Goal: Register for event/course

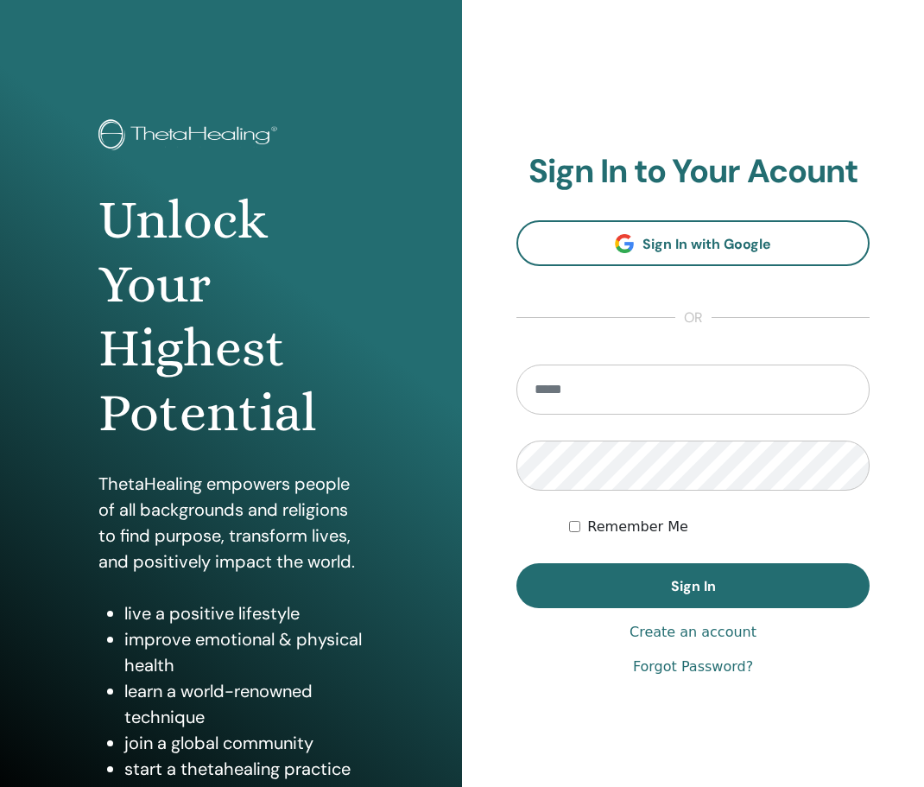
click at [535, 383] on input "email" at bounding box center [693, 389] width 353 height 50
type input "**********"
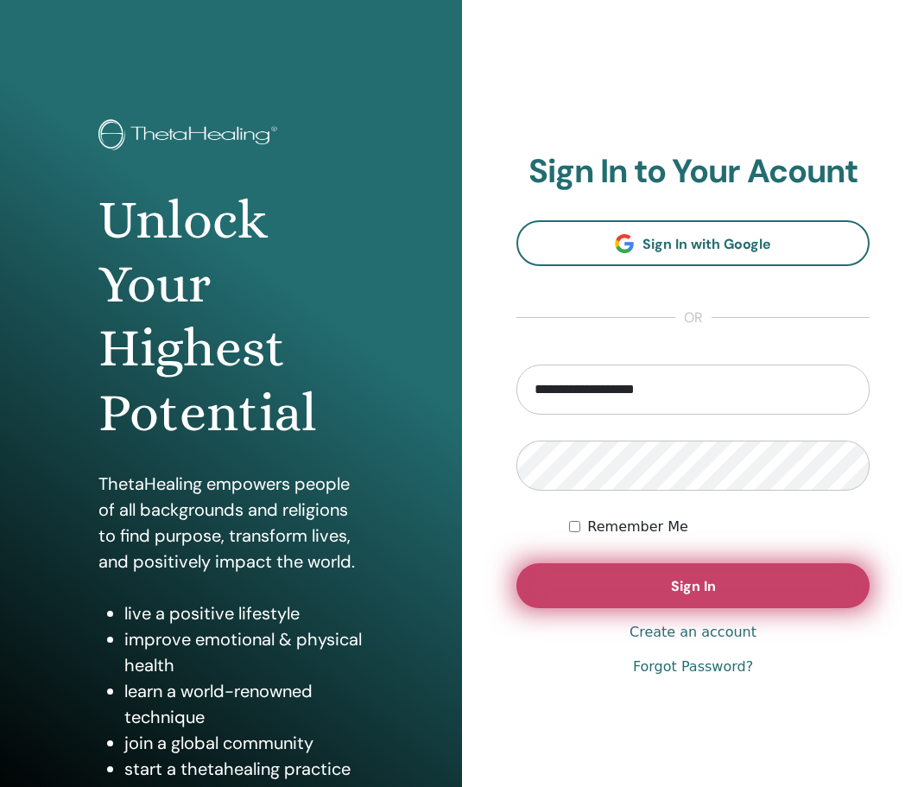
click at [703, 583] on span "Sign In" at bounding box center [693, 586] width 45 height 18
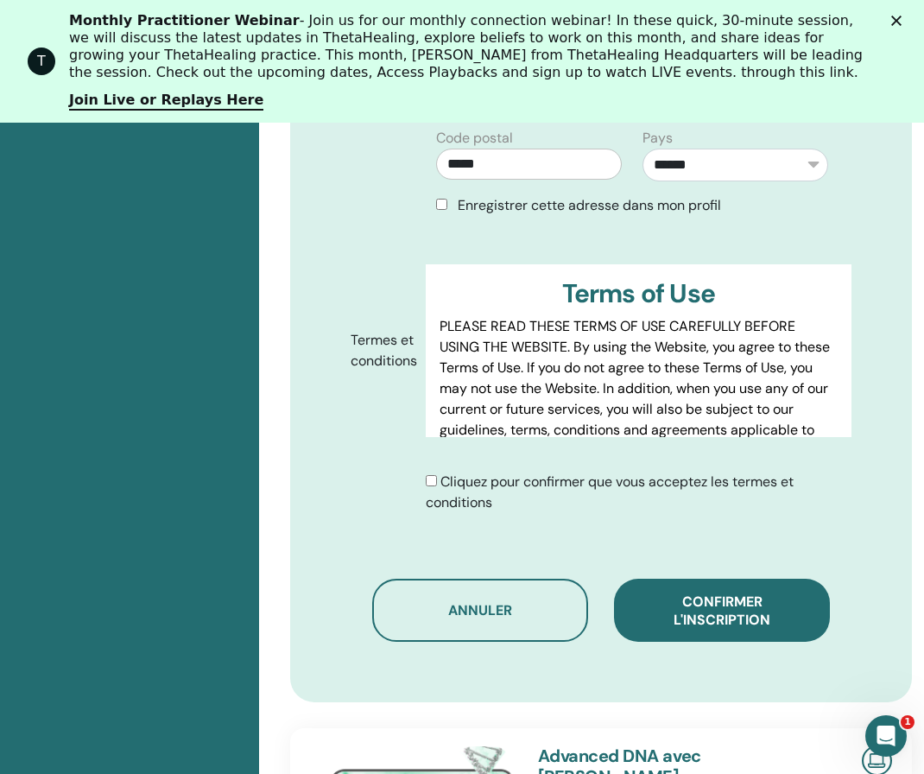
scroll to position [933, 0]
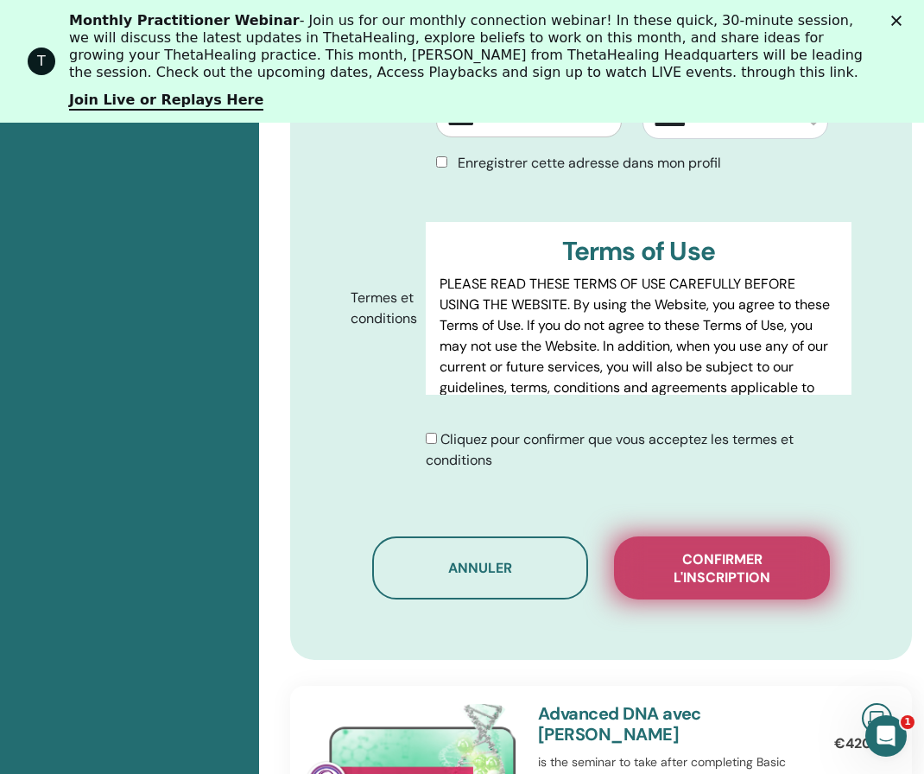
click at [738, 565] on span "Confirmer l'inscription" at bounding box center [722, 568] width 173 height 36
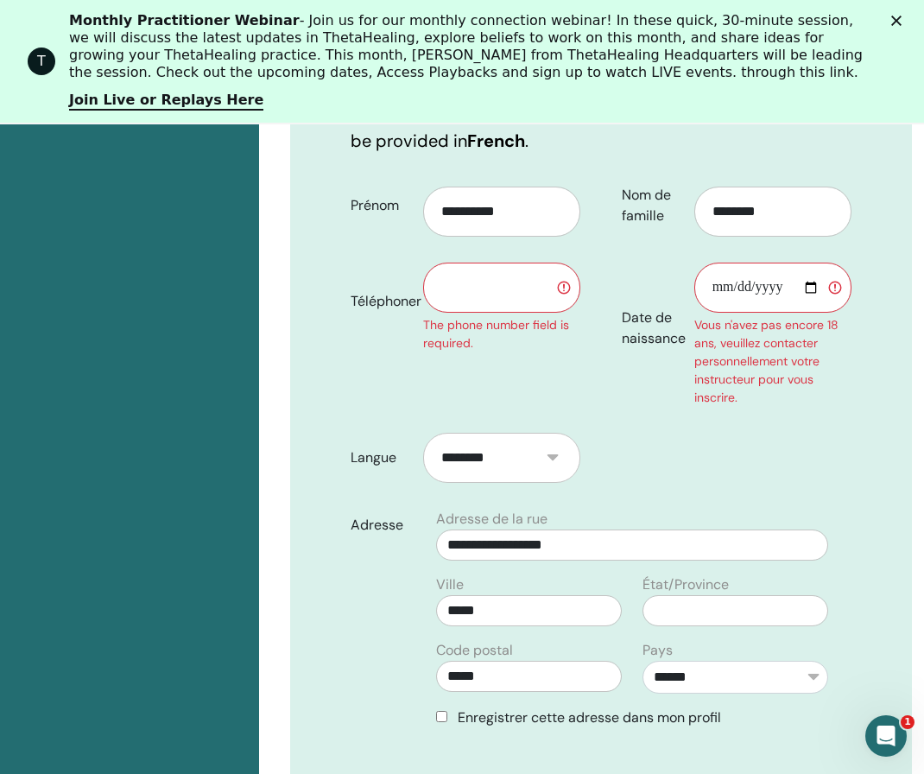
scroll to position [357, 0]
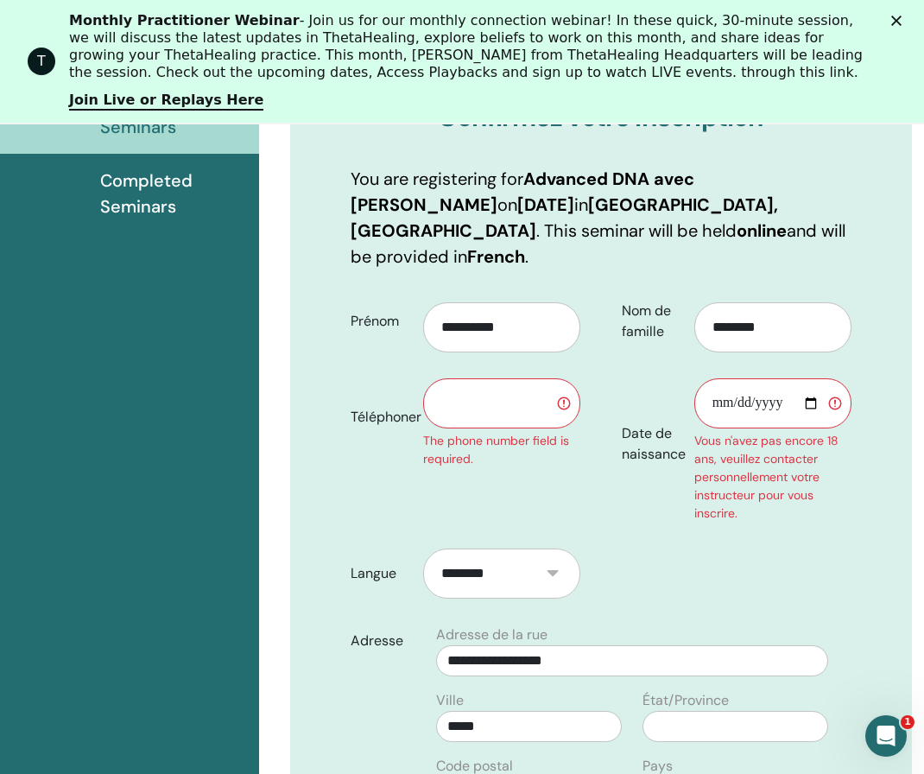
click at [448, 400] on input "text" at bounding box center [501, 403] width 157 height 50
type input "**********"
click at [720, 396] on input "Date de naissance" at bounding box center [772, 403] width 157 height 50
type input "**********"
click at [790, 577] on form "**********" at bounding box center [601, 722] width 527 height 865
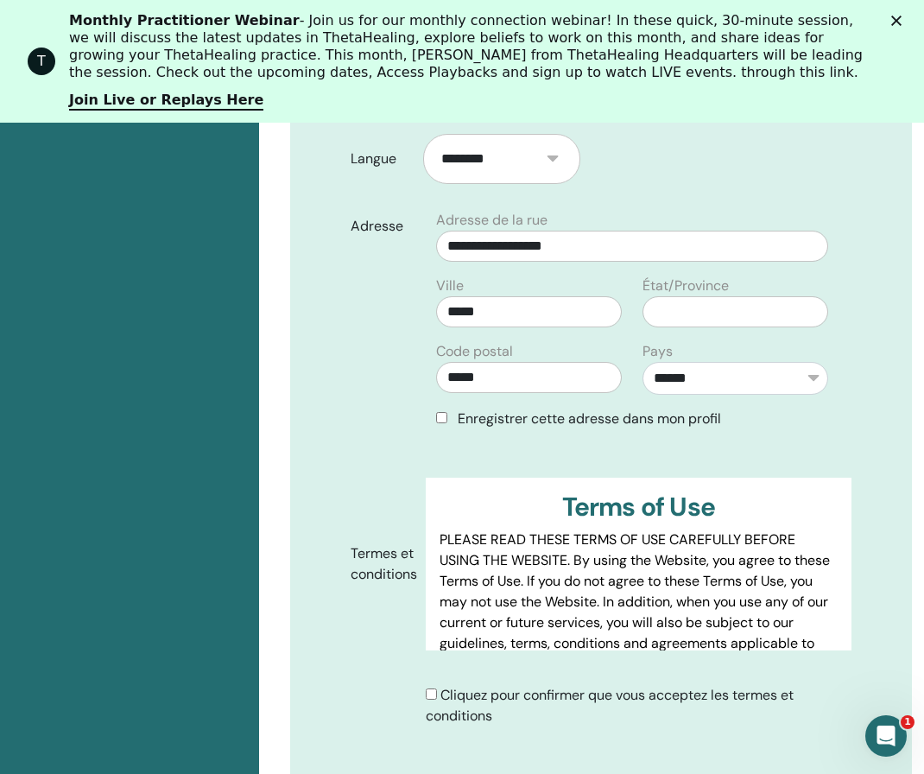
scroll to position [933, 0]
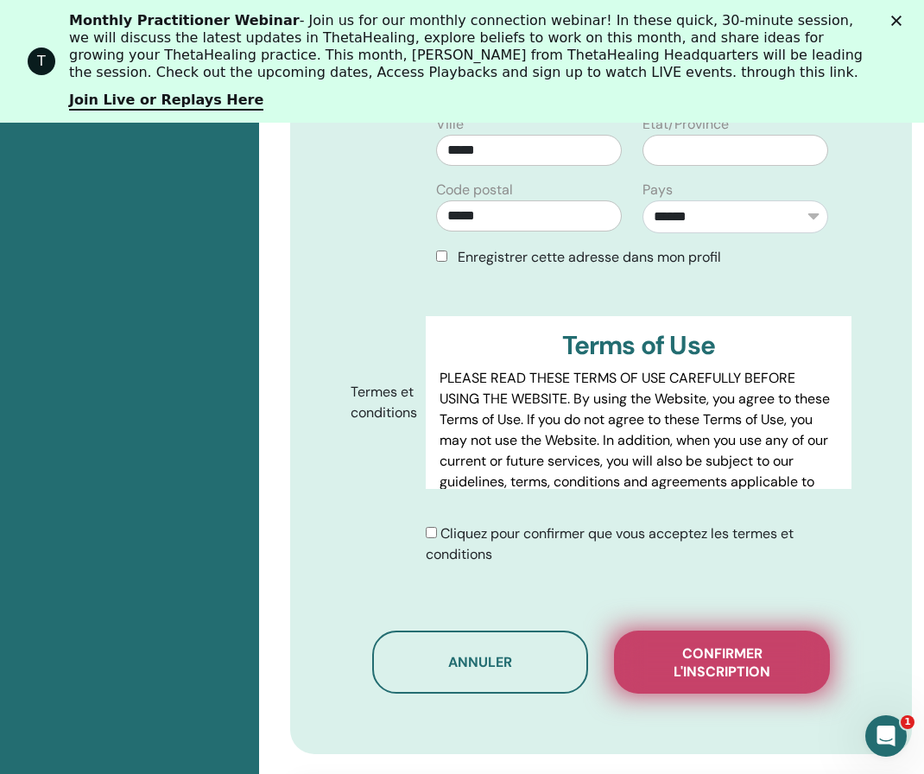
click at [726, 655] on span "Confirmer l'inscription" at bounding box center [722, 662] width 173 height 36
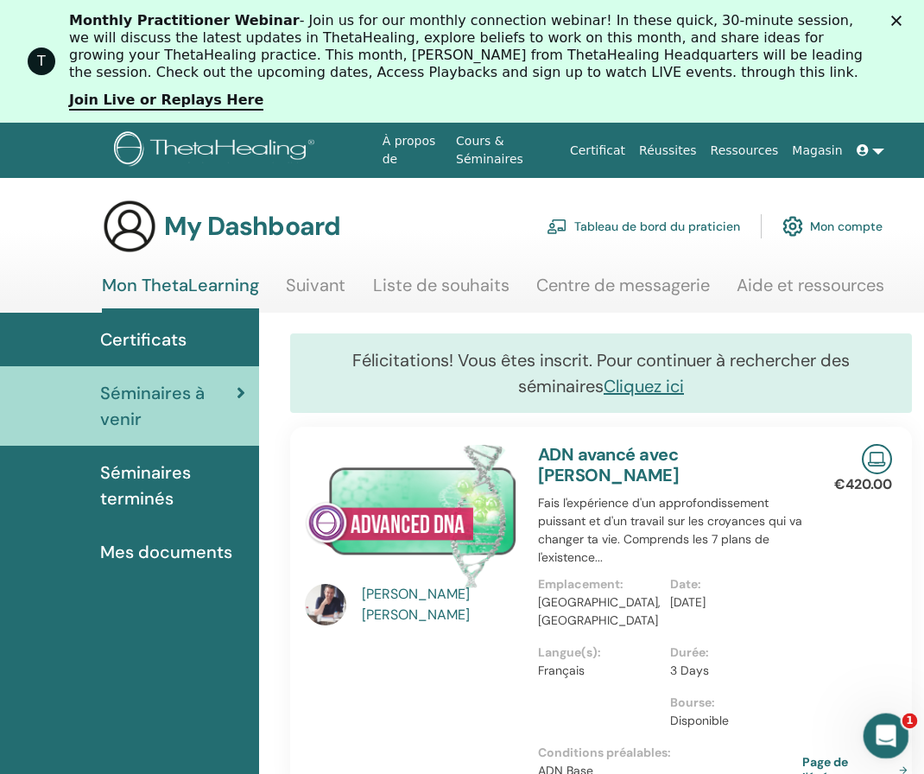
click at [886, 725] on icon "Ouvrir le Messenger Intercom" at bounding box center [884, 733] width 29 height 29
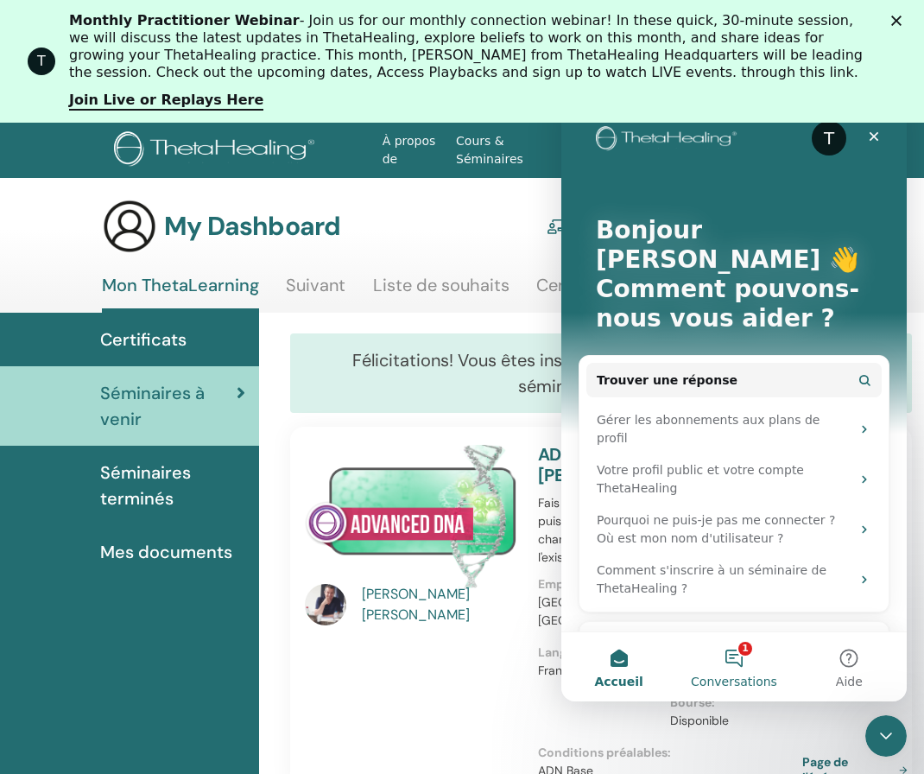
click at [742, 649] on button "1 Conversations" at bounding box center [733, 666] width 115 height 69
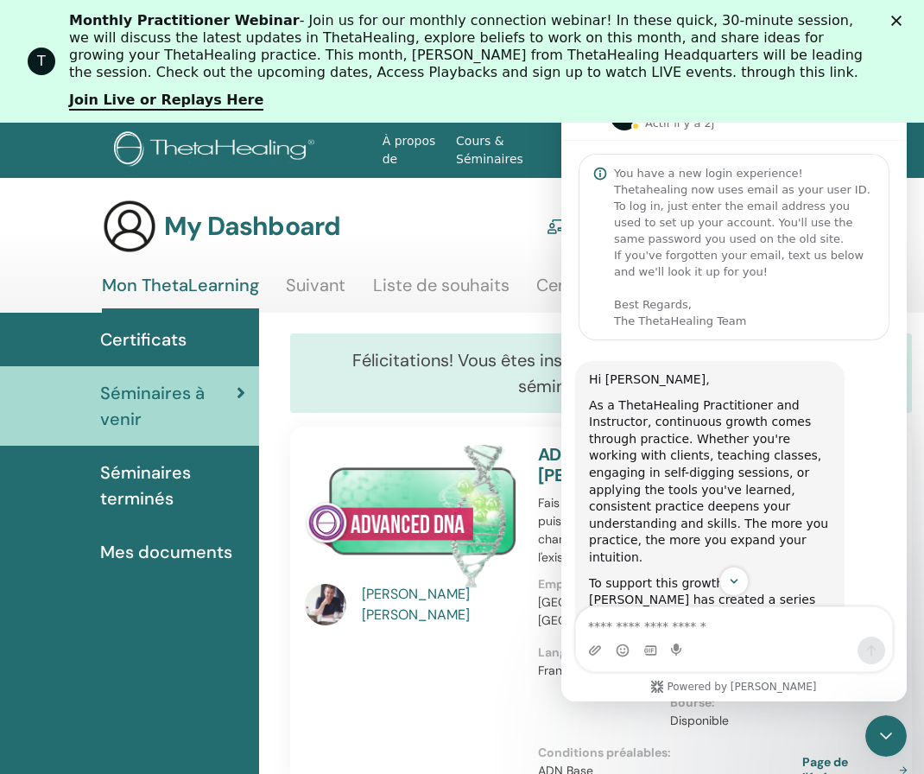
click at [496, 661] on div "Thierry Lancereau" at bounding box center [411, 610] width 233 height 333
click at [477, 626] on div "Thierry Lancereau" at bounding box center [411, 610] width 233 height 333
click at [481, 204] on div "My Dashboard Tableau de bord du praticien Mon compte" at bounding box center [492, 226] width 781 height 55
click at [683, 129] on p "Actif il y a 2j" at bounding box center [679, 123] width 69 height 17
click at [902, 16] on icon "Fermer" at bounding box center [896, 21] width 10 height 10
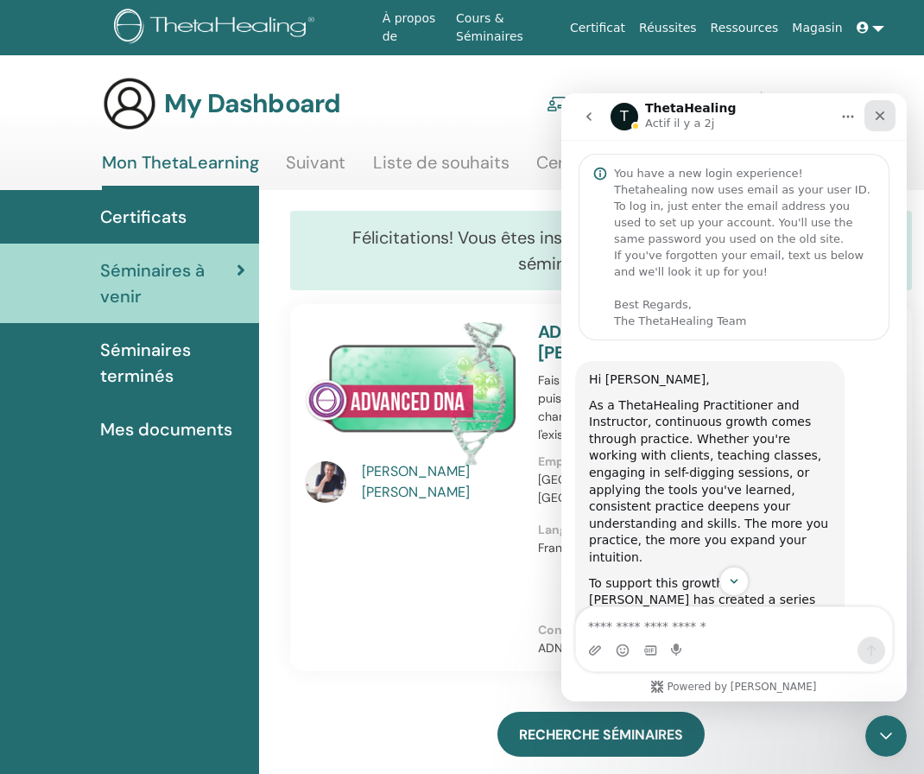
click at [884, 115] on icon "Fermer" at bounding box center [880, 116] width 14 height 14
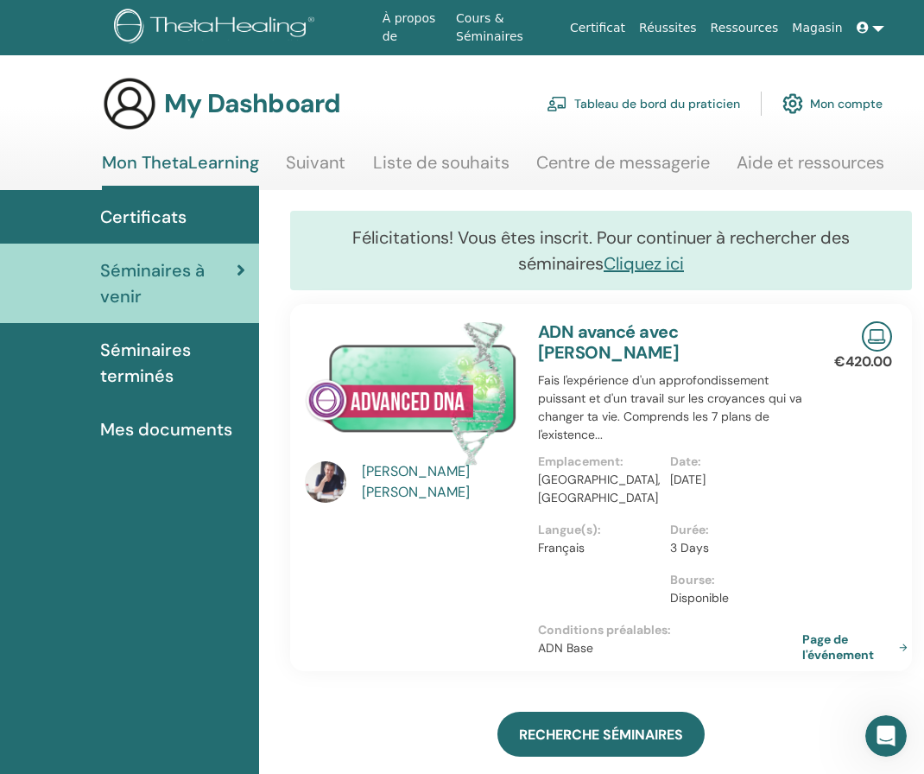
click at [845, 100] on link "Mon compte" at bounding box center [833, 104] width 100 height 38
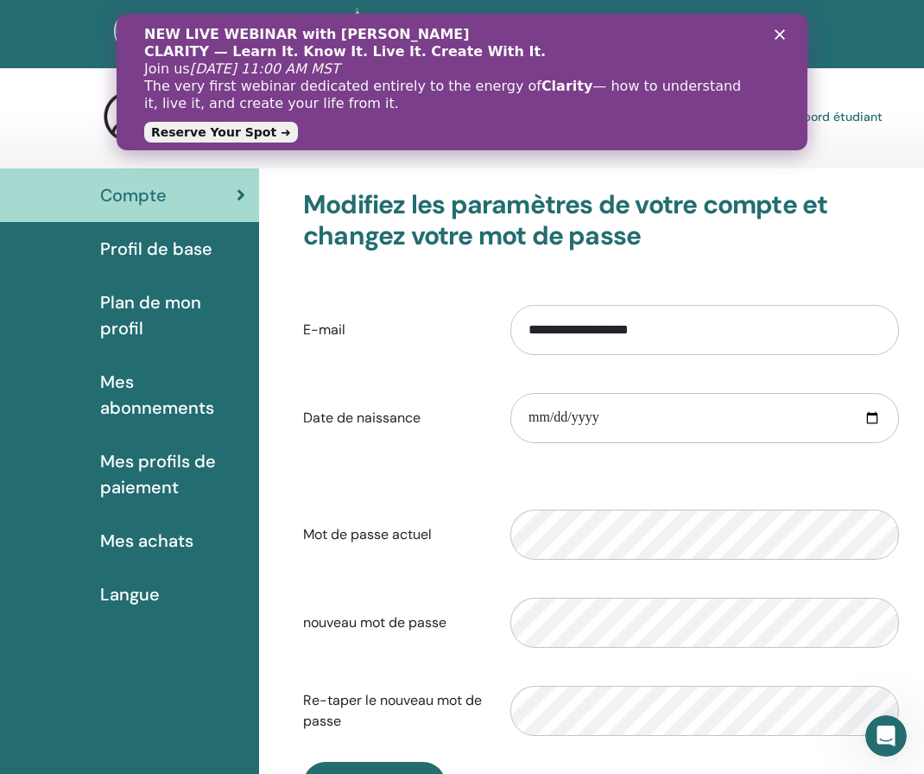
click at [777, 29] on div "NEW LIVE WEBINAR with Vianna Stibal CLARITY — Learn It. Know It. Live It. Creat…" at bounding box center [462, 82] width 636 height 123
click at [779, 28] on div "NEW LIVE WEBINAR with Vianna Stibal CLARITY — Learn It. Know It. Live It. Creat…" at bounding box center [462, 82] width 636 height 123
click at [779, 33] on polygon "Fermer" at bounding box center [780, 34] width 10 height 10
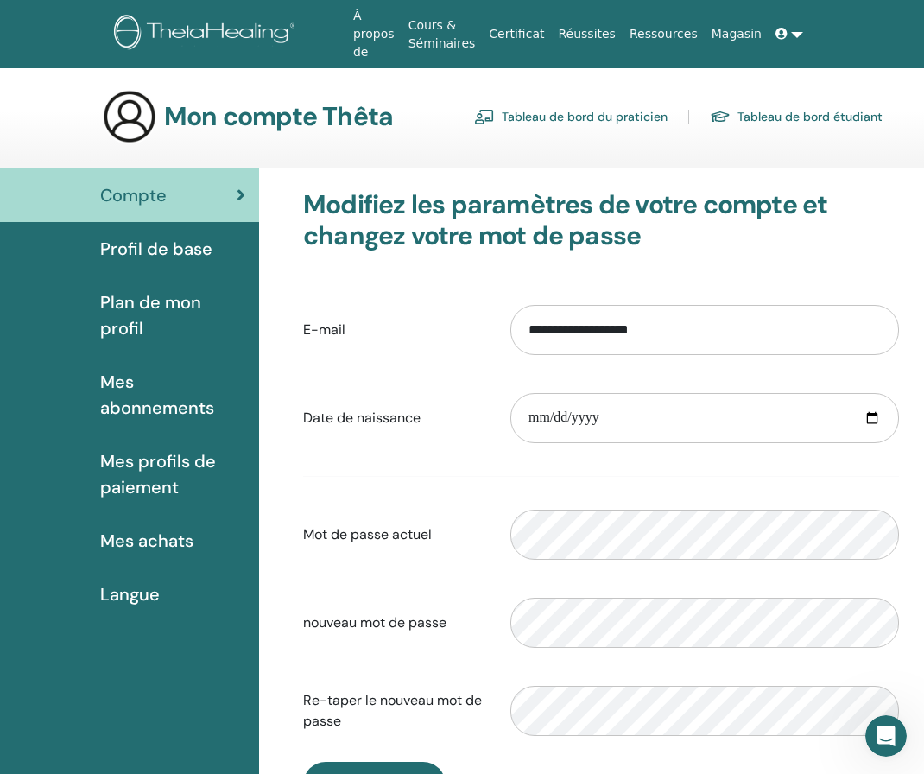
click at [776, 34] on icon at bounding box center [782, 34] width 12 height 12
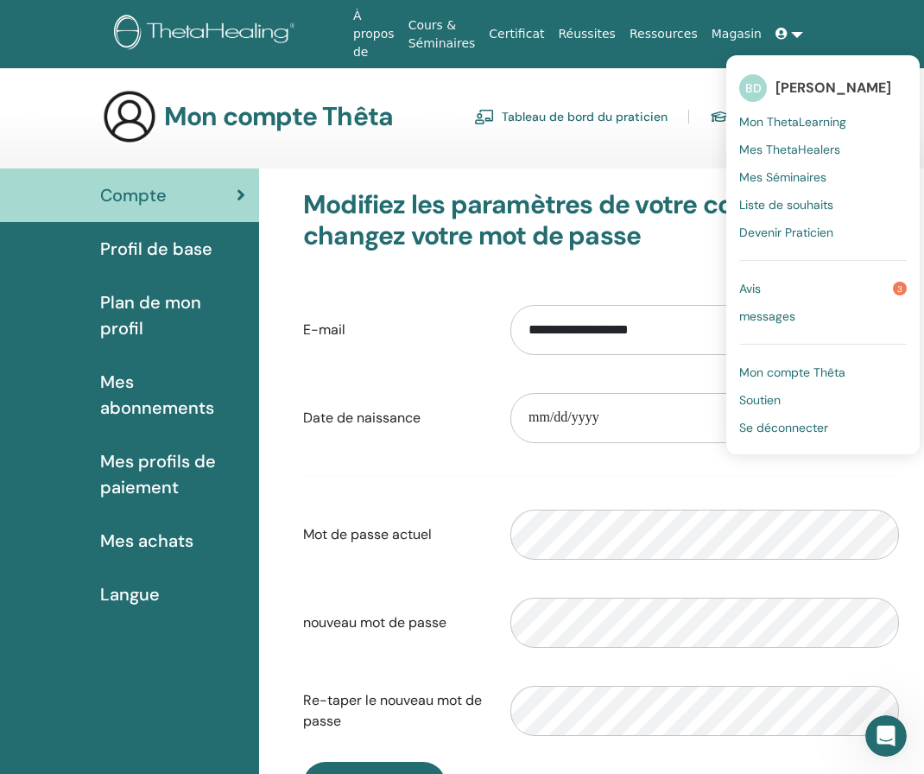
click at [739, 282] on span "Avis" at bounding box center [750, 289] width 22 height 16
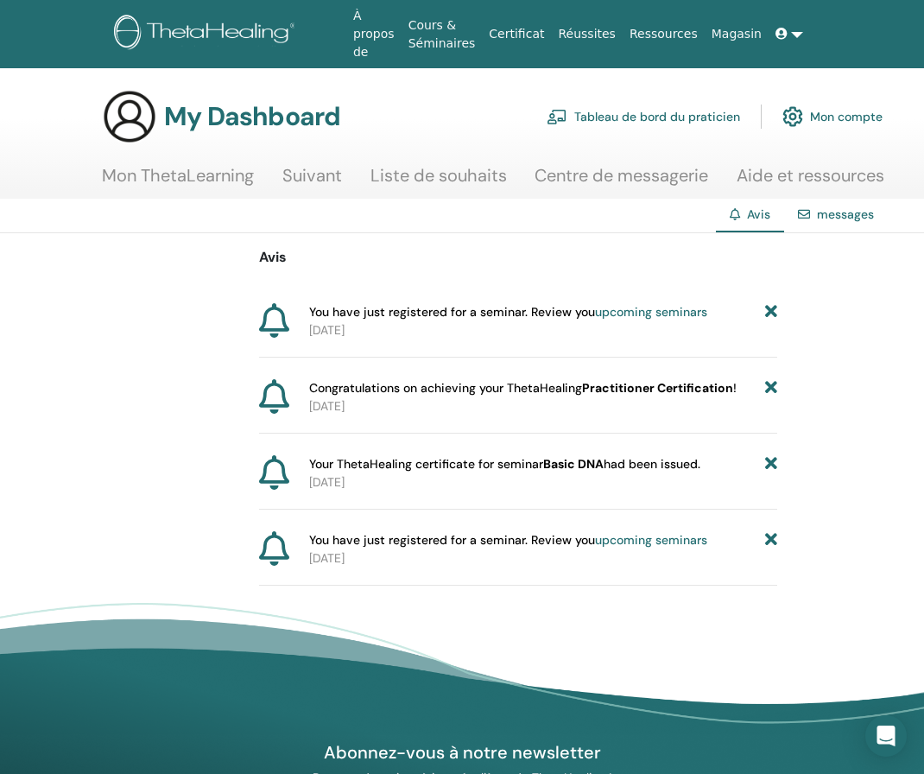
click at [776, 29] on icon at bounding box center [782, 34] width 12 height 12
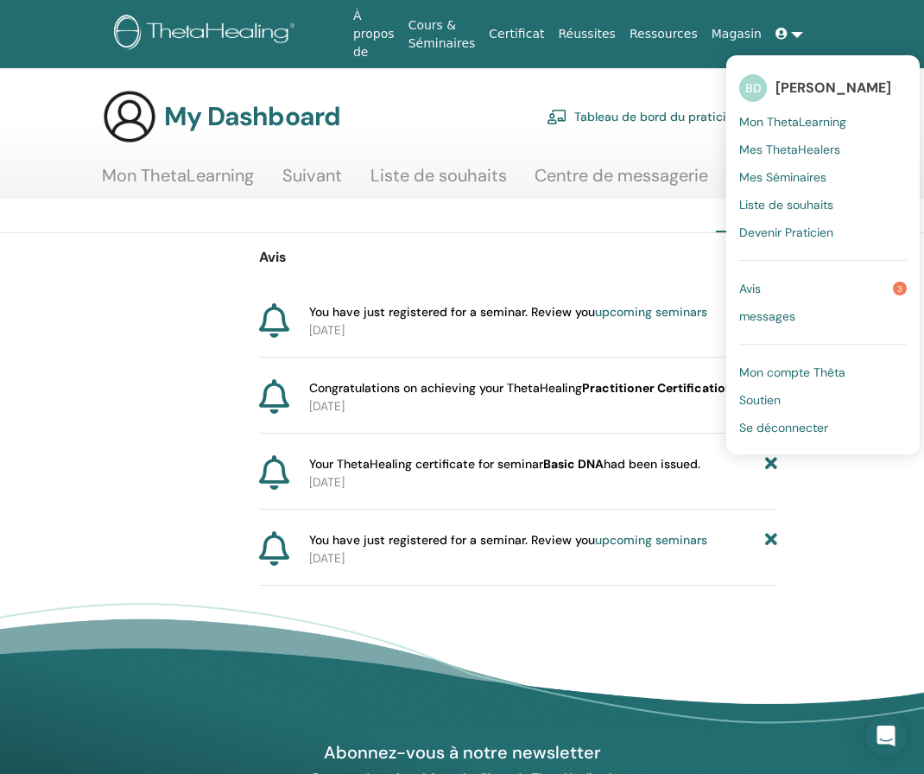
click at [756, 428] on span "Se déconnecter" at bounding box center [783, 428] width 89 height 16
